Goal: Task Accomplishment & Management: Complete application form

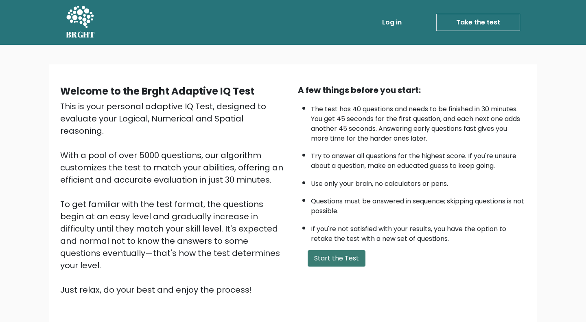
click at [334, 258] on button "Start the Test" at bounding box center [337, 258] width 58 height 16
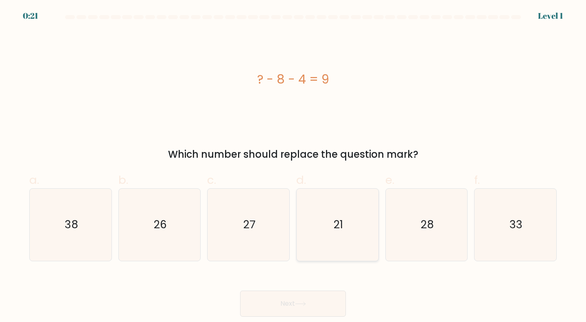
click at [302, 239] on icon "21" at bounding box center [338, 224] width 72 height 72
click at [294, 166] on input "d. 21" at bounding box center [293, 163] width 0 height 5
radio input "true"
click at [279, 297] on button "Next" at bounding box center [293, 303] width 106 height 26
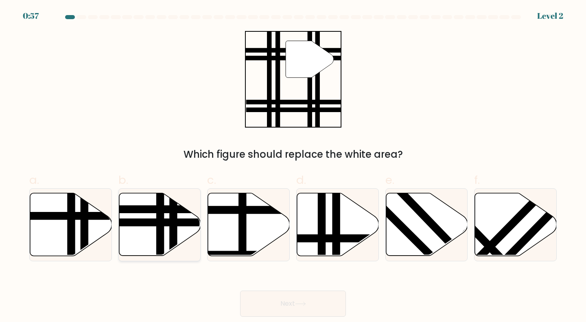
click at [164, 232] on icon at bounding box center [160, 224] width 82 height 63
click at [293, 166] on input "b." at bounding box center [293, 163] width 0 height 5
radio input "true"
click at [279, 299] on button "Next" at bounding box center [293, 303] width 106 height 26
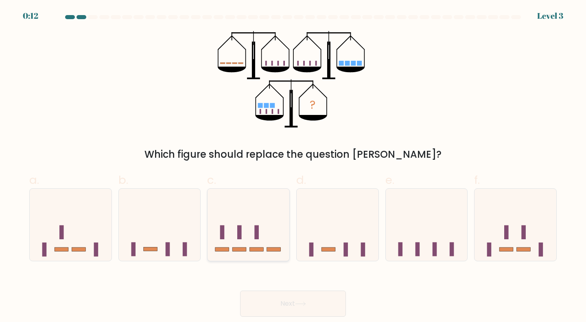
click at [221, 212] on icon at bounding box center [249, 225] width 82 height 68
click at [293, 166] on input "c." at bounding box center [293, 163] width 0 height 5
radio input "true"
click at [408, 221] on icon at bounding box center [427, 225] width 82 height 68
click at [294, 166] on input "e." at bounding box center [293, 163] width 0 height 5
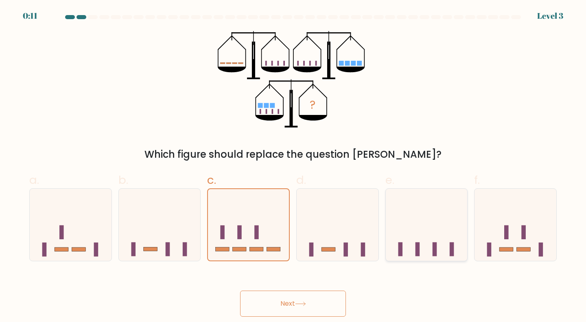
radio input "true"
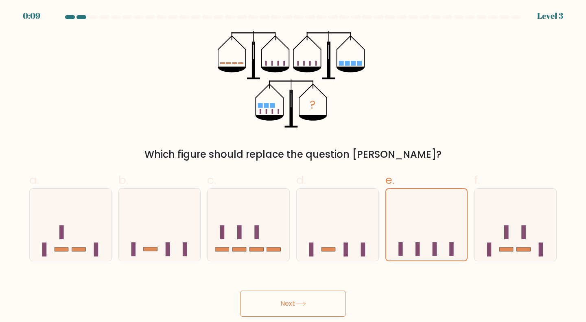
click at [318, 308] on button "Next" at bounding box center [293, 303] width 106 height 26
